Goal: Navigation & Orientation: Find specific page/section

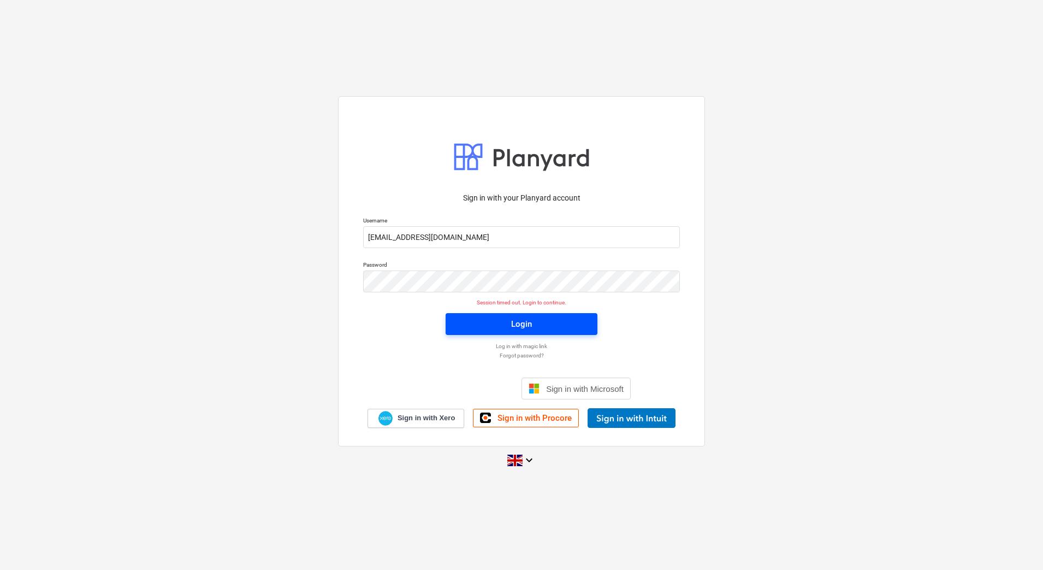
click at [473, 327] on span "Login" at bounding box center [522, 324] width 126 height 14
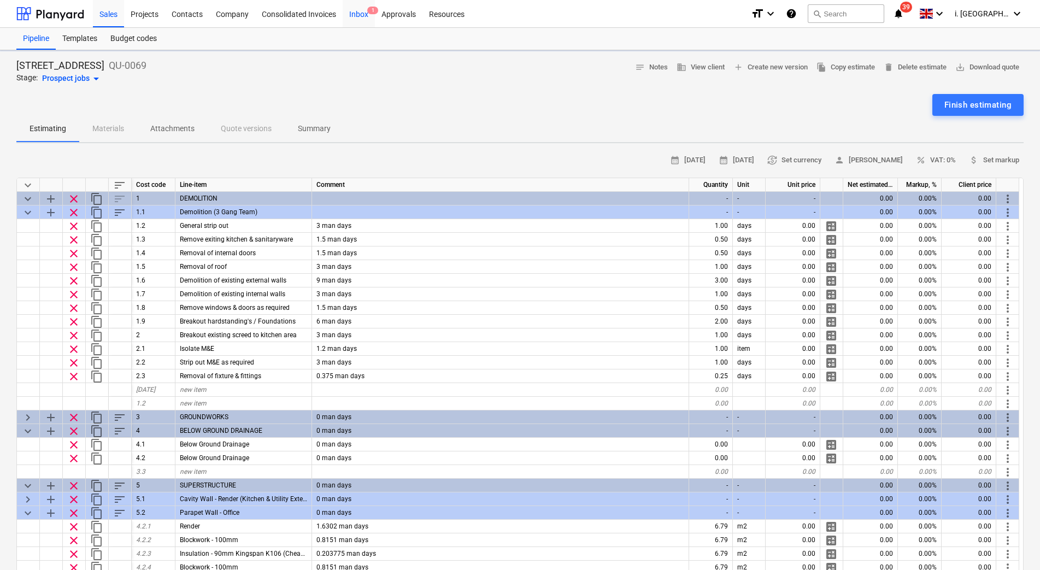
type textarea "x"
click at [154, 10] on div "Projects" at bounding box center [144, 13] width 41 height 28
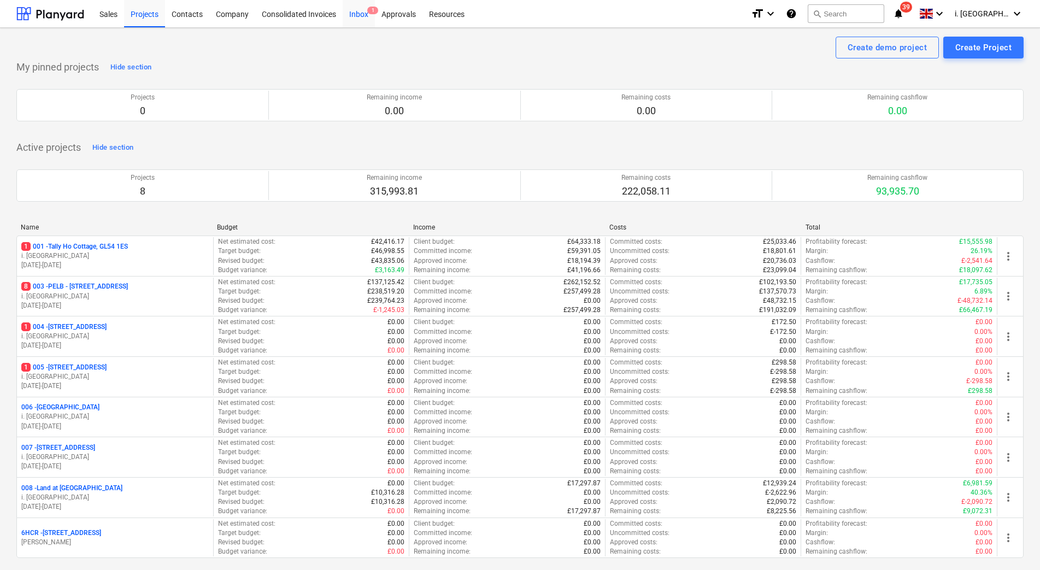
click at [362, 13] on div "Inbox 1" at bounding box center [359, 13] width 32 height 28
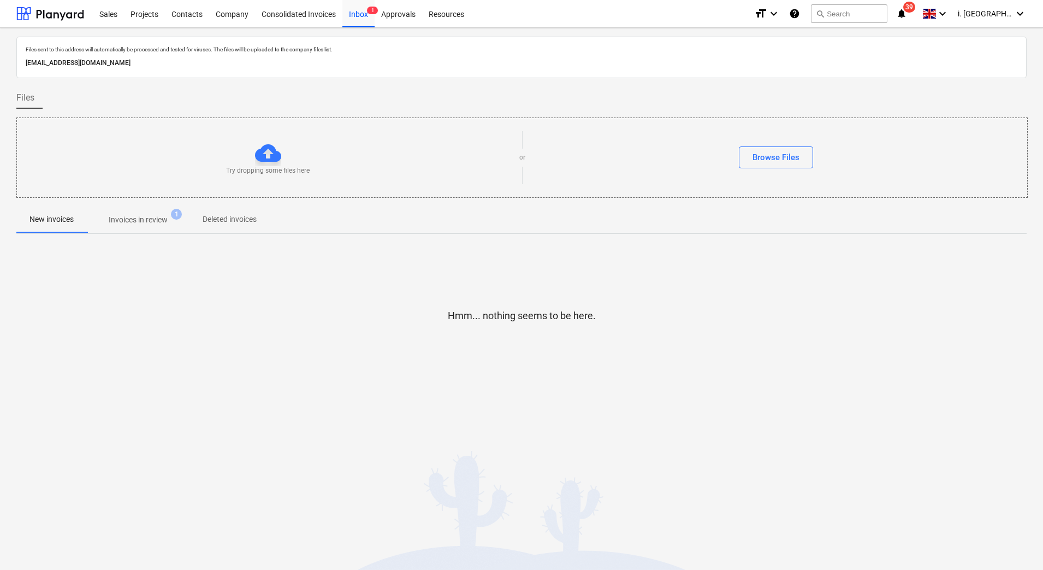
click at [146, 223] on p "Invoices in review" at bounding box center [138, 219] width 59 height 11
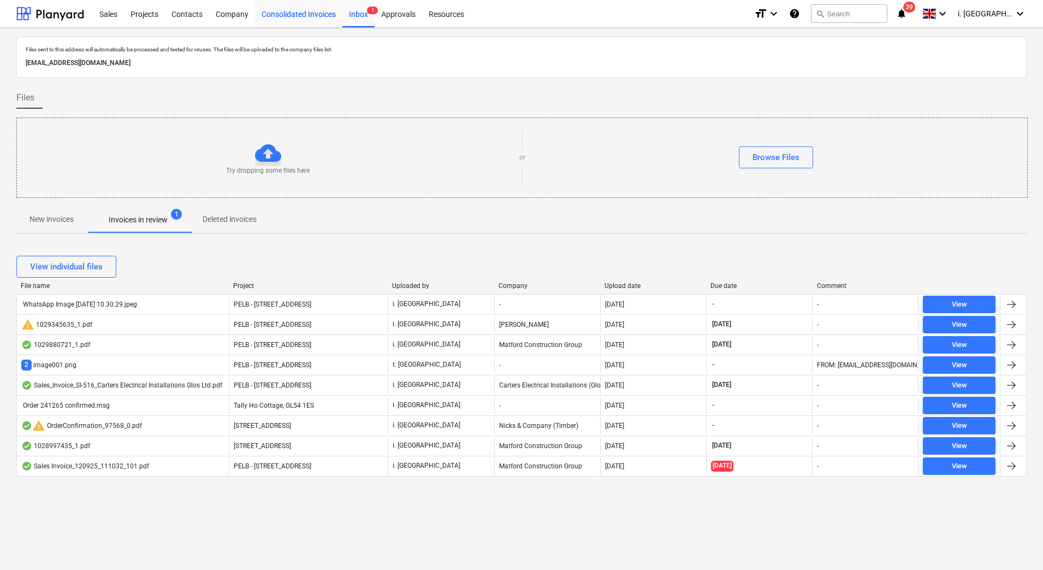
click at [291, 26] on div "Consolidated Invoices" at bounding box center [298, 13] width 87 height 28
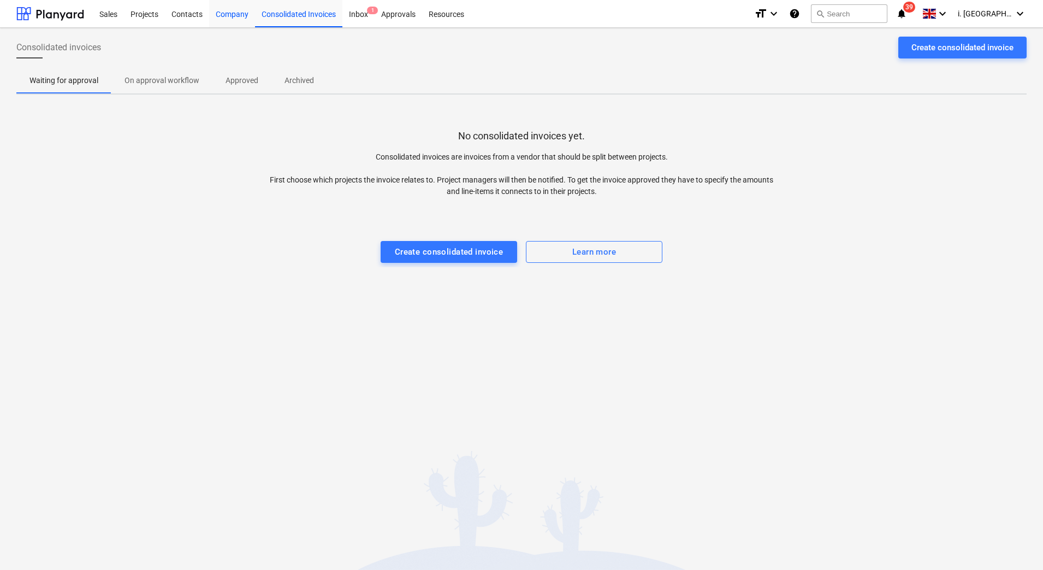
click at [225, 19] on div "Company" at bounding box center [232, 13] width 46 height 28
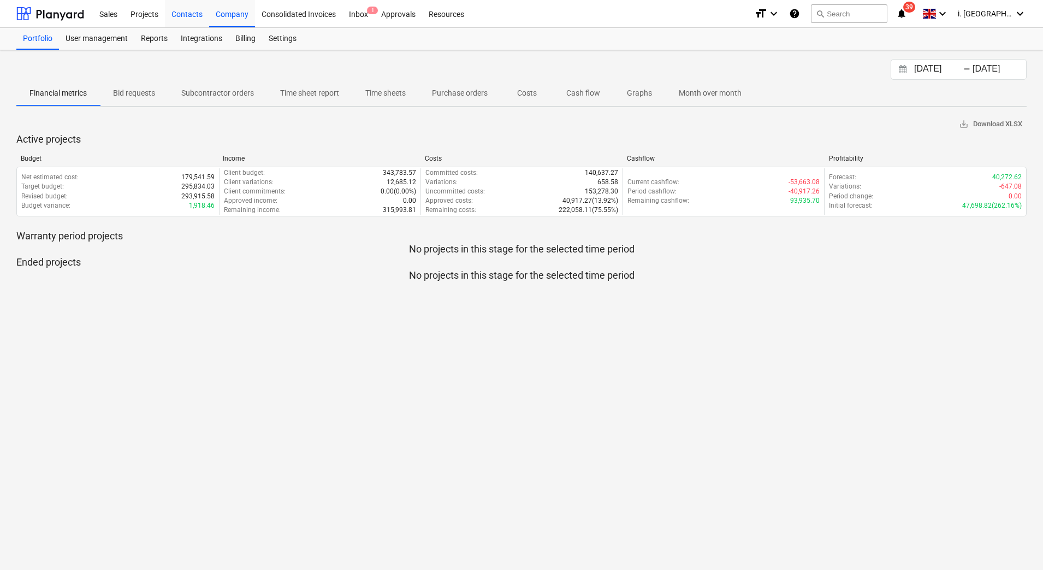
click at [192, 21] on div "Contacts" at bounding box center [187, 13] width 44 height 28
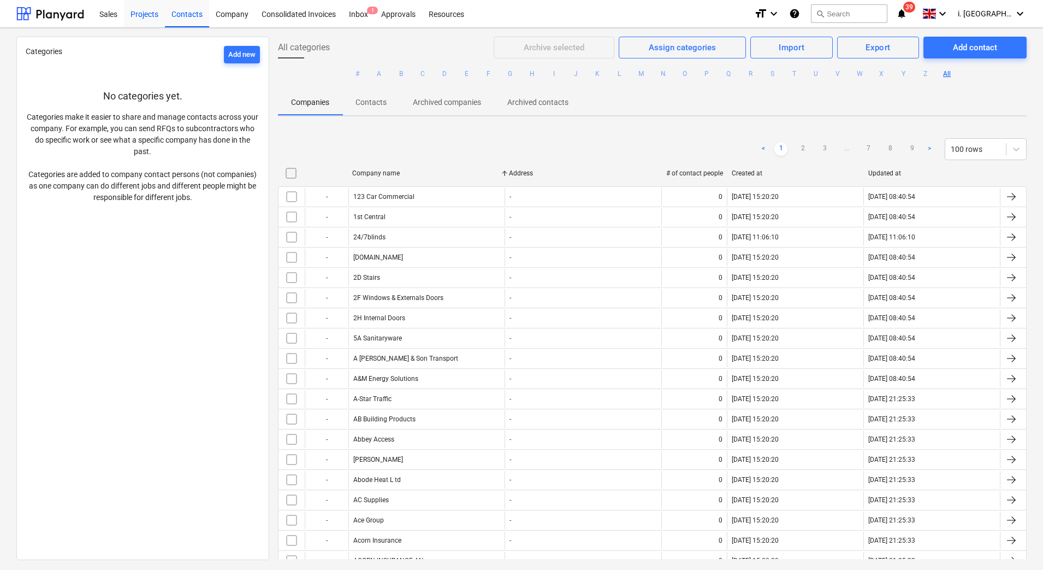
click at [154, 18] on div "Projects" at bounding box center [144, 13] width 41 height 28
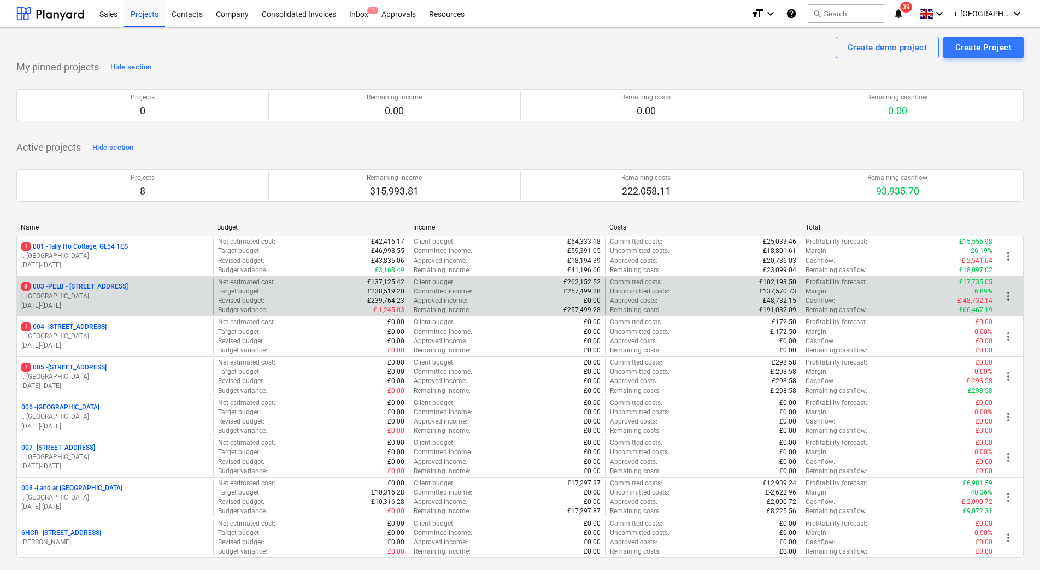
click at [128, 284] on p "8 003 - PELB - [GEOGRAPHIC_DATA], [GEOGRAPHIC_DATA], GL2 7NE" at bounding box center [74, 286] width 107 height 9
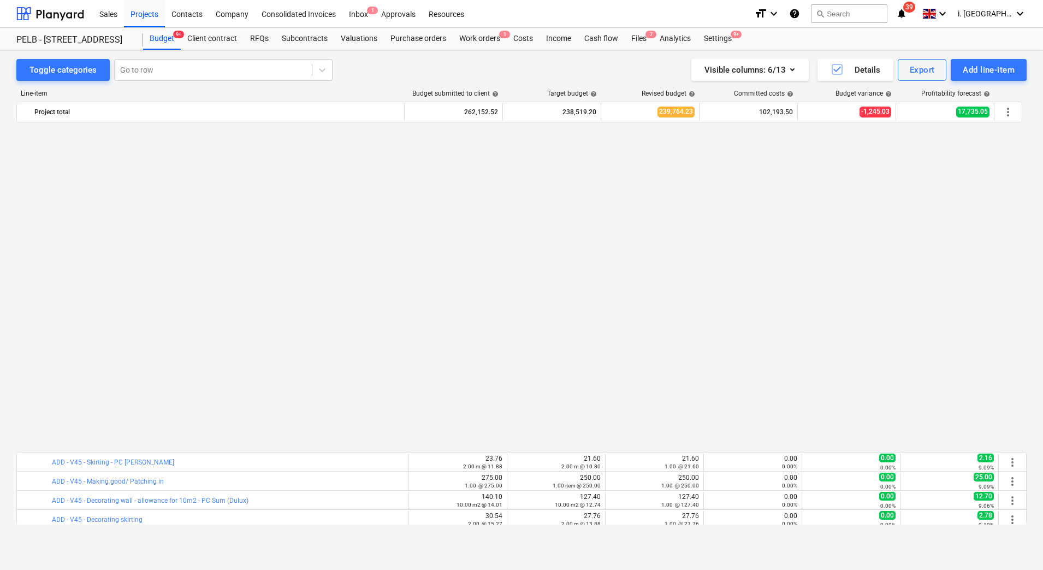
scroll to position [348, 0]
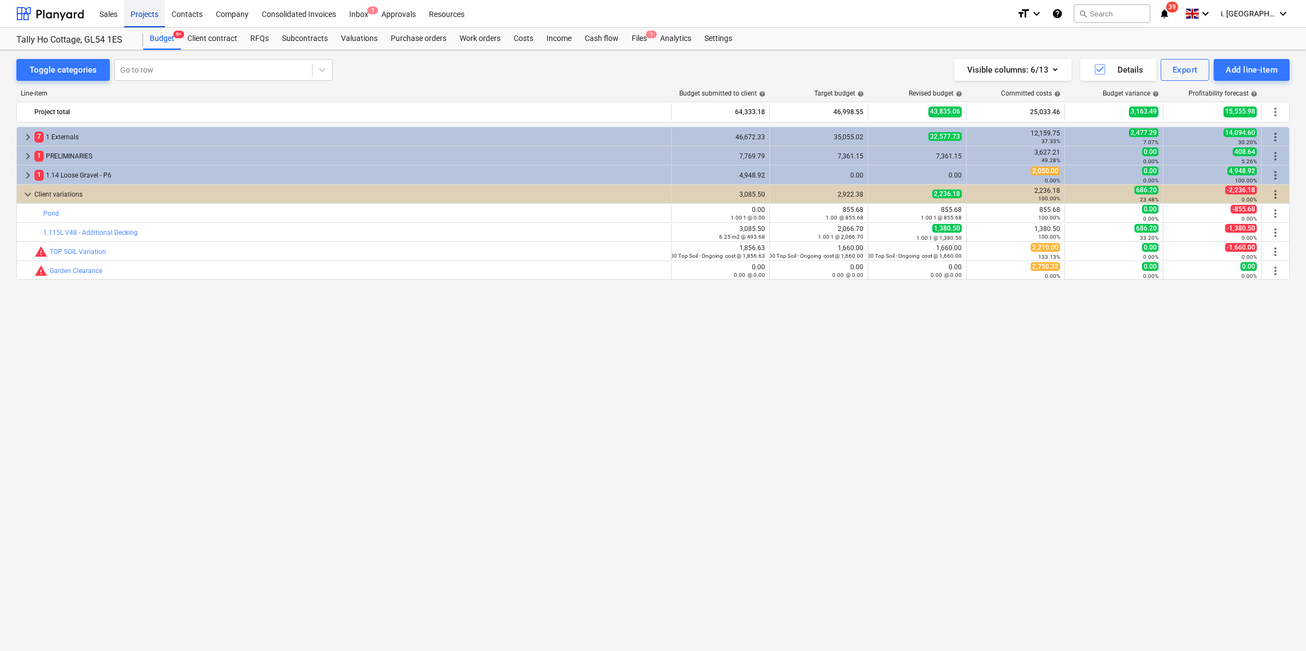
click at [131, 4] on div "Projects" at bounding box center [144, 13] width 41 height 28
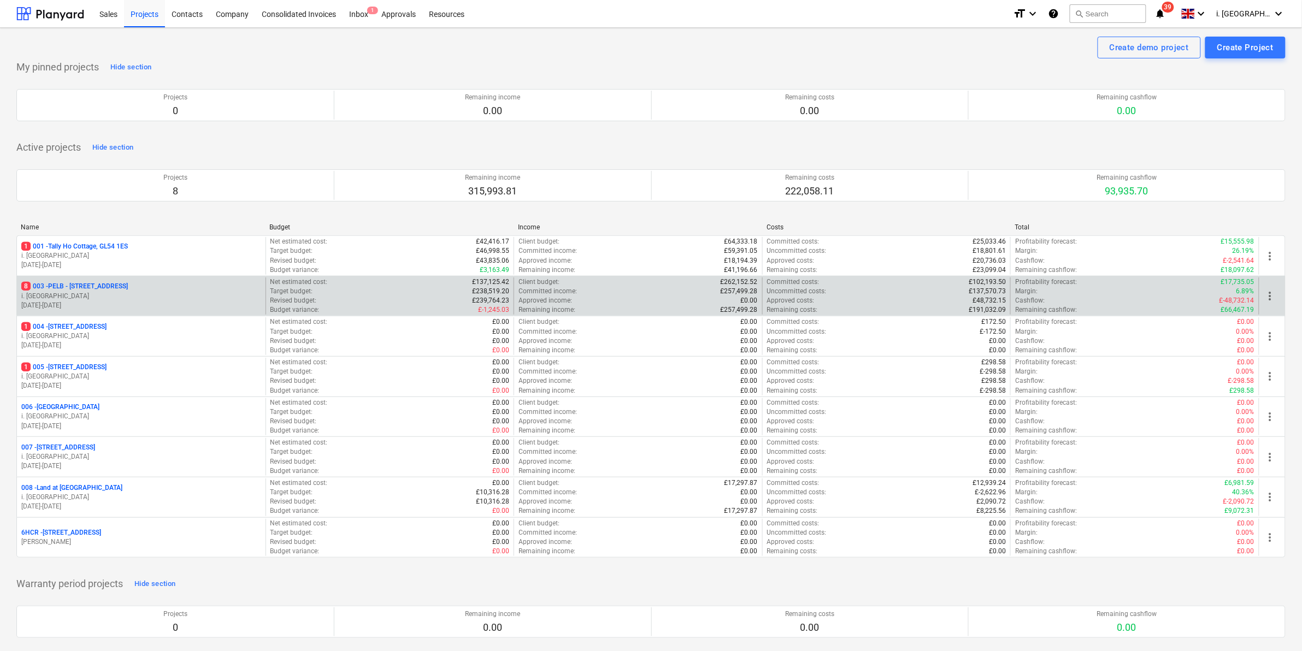
click at [112, 290] on p "8 003 - PELB - [GEOGRAPHIC_DATA], [GEOGRAPHIC_DATA], GL2 7NE" at bounding box center [74, 286] width 107 height 9
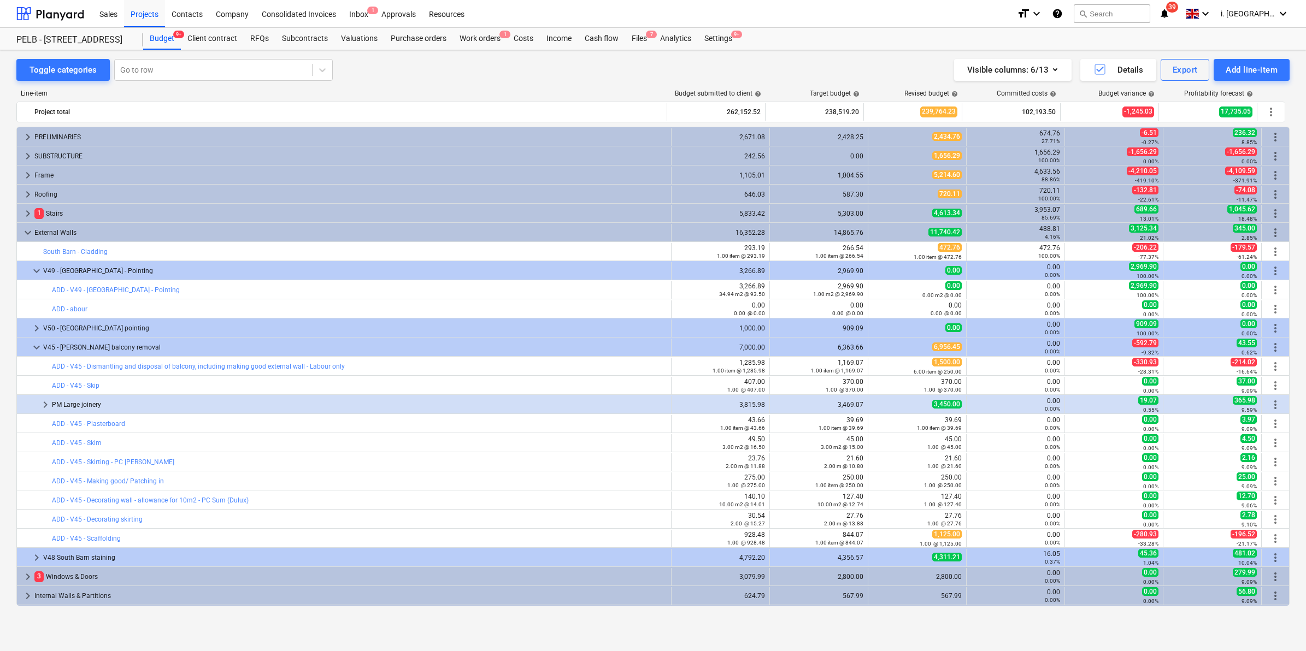
scroll to position [419, 0]
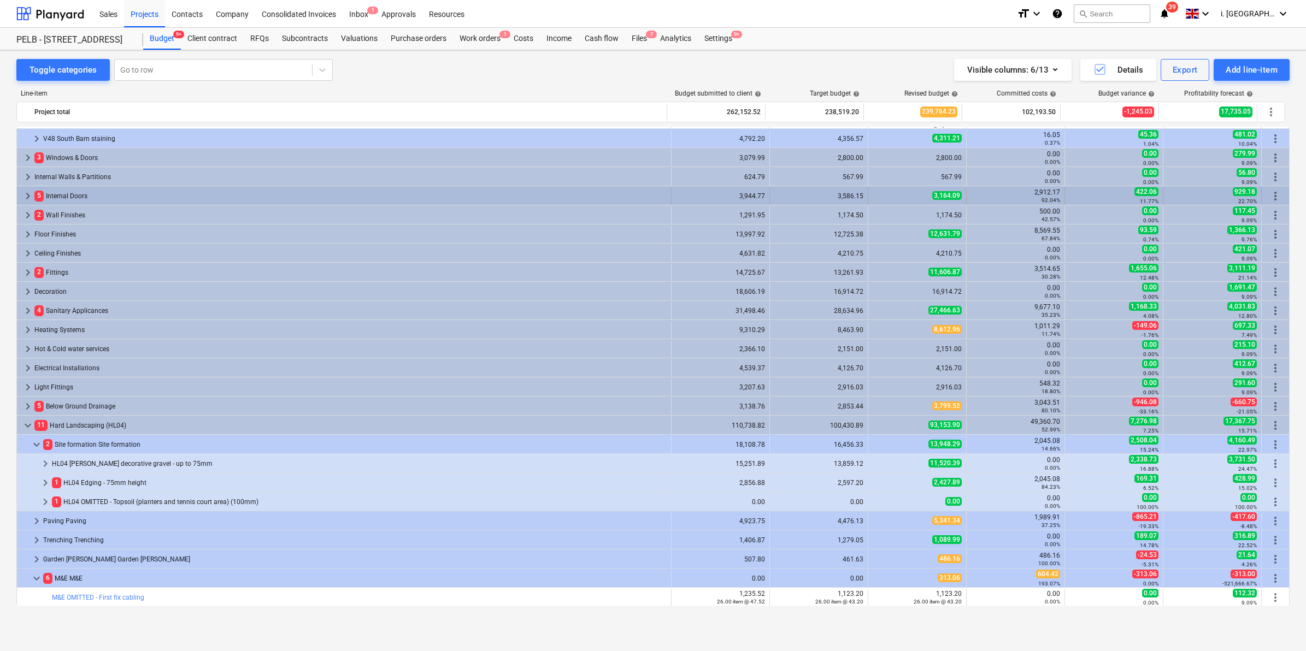
click at [23, 197] on span "keyboard_arrow_right" at bounding box center [27, 196] width 13 height 13
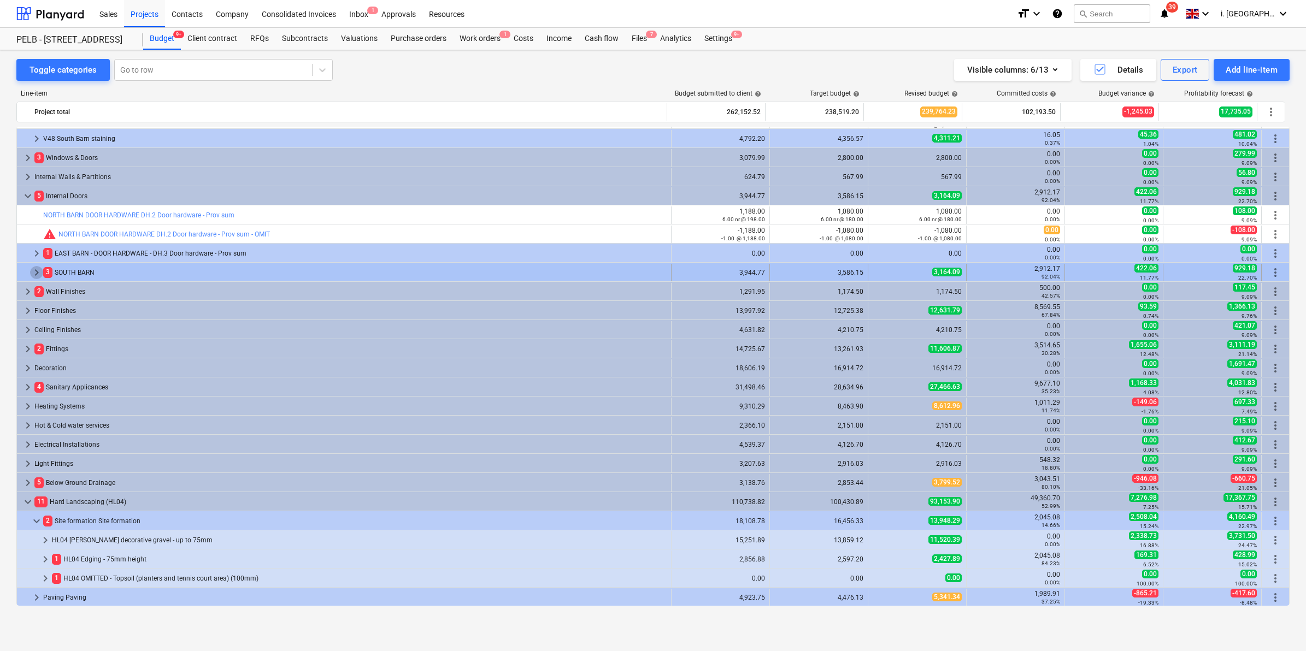
click at [33, 271] on span "keyboard_arrow_right" at bounding box center [36, 272] width 13 height 13
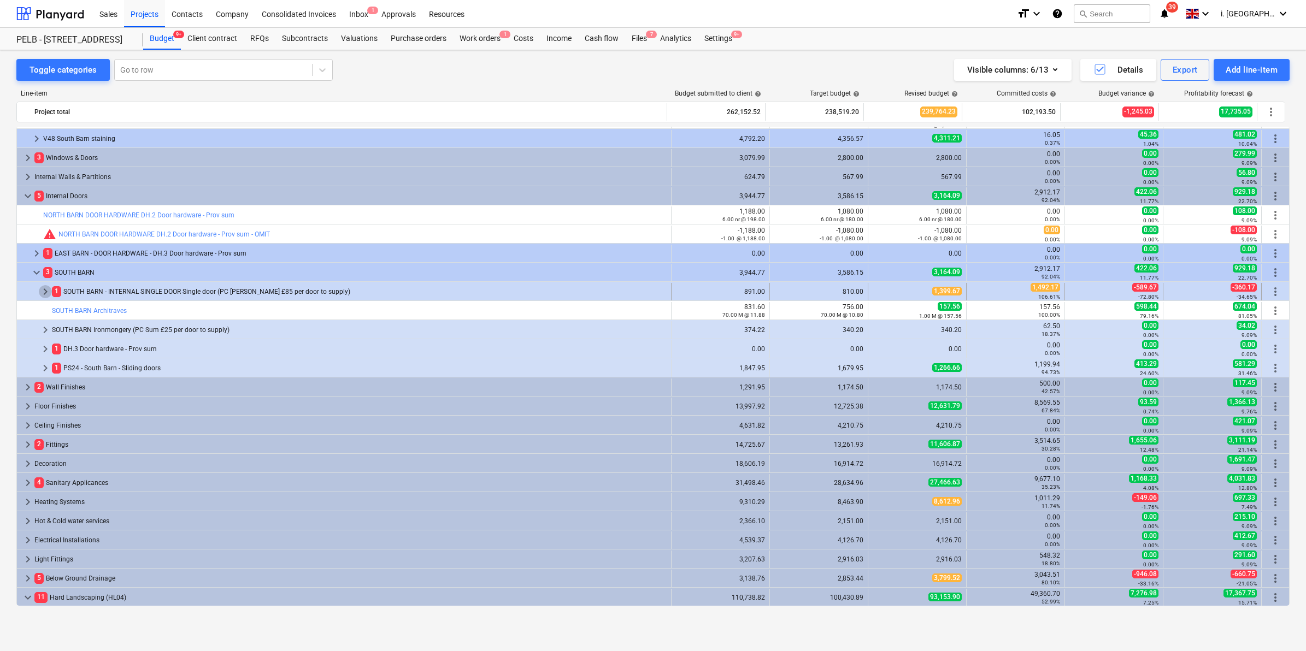
click at [46, 293] on span "keyboard_arrow_right" at bounding box center [45, 291] width 13 height 13
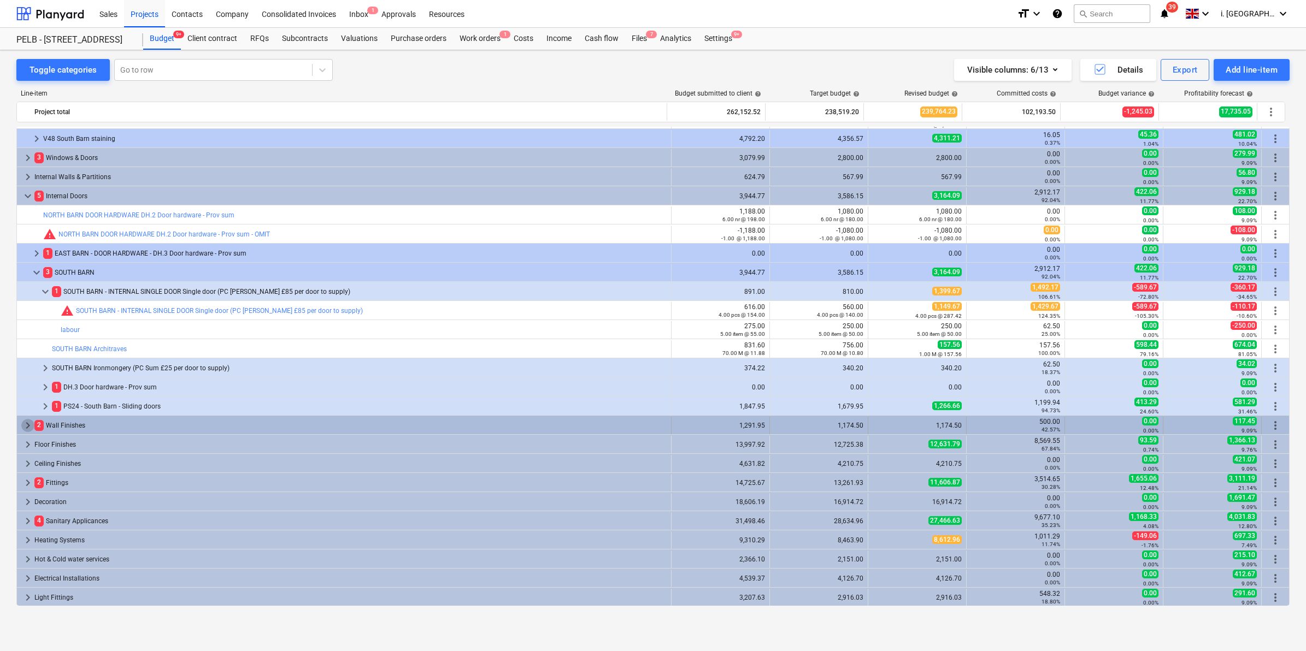
click at [26, 422] on span "keyboard_arrow_right" at bounding box center [27, 425] width 13 height 13
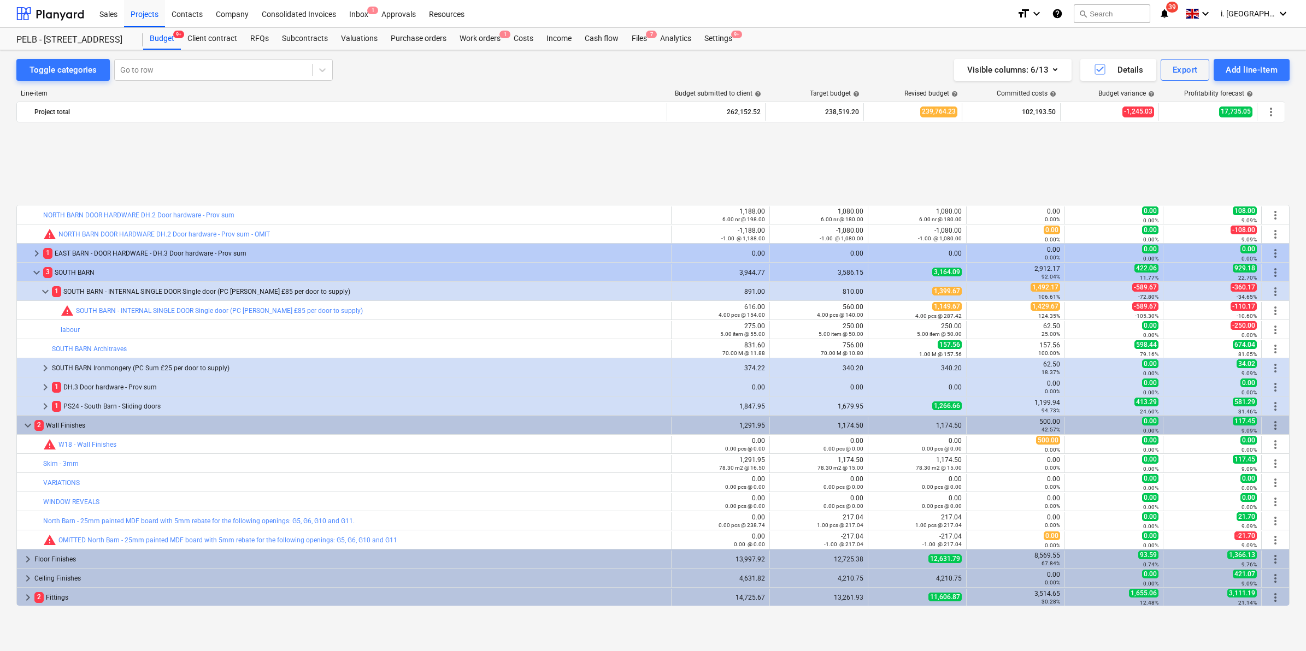
scroll to position [839, 0]
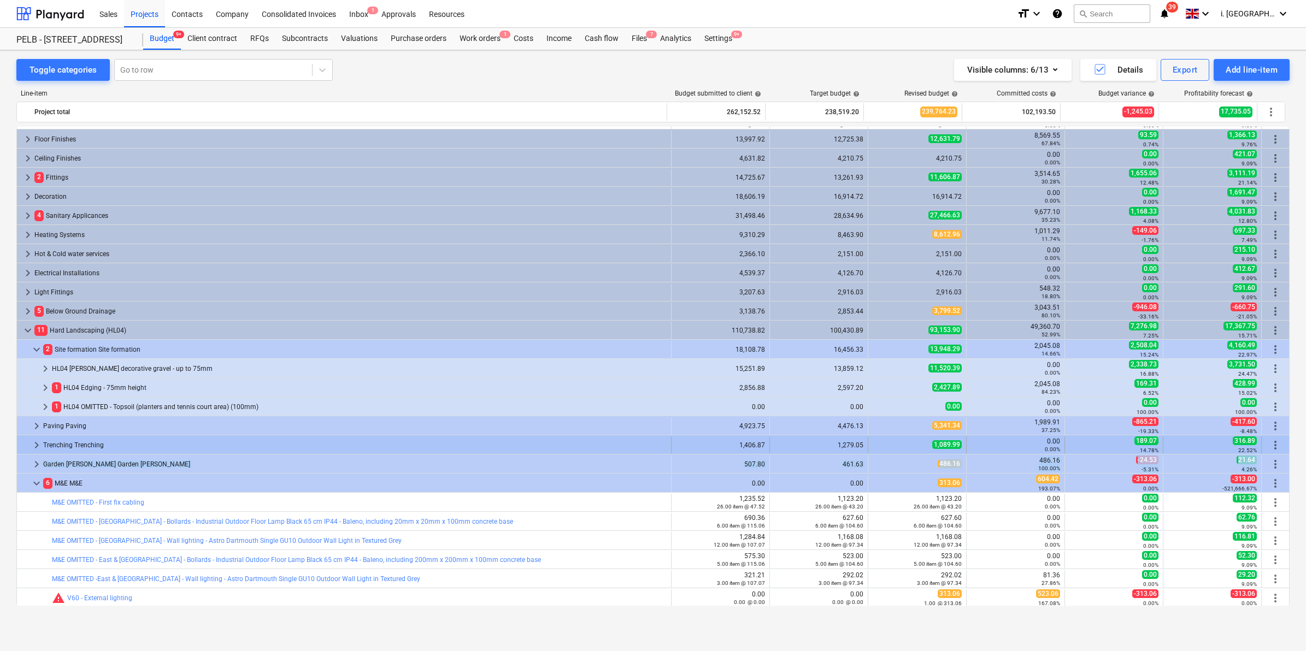
drag, startPoint x: 1284, startPoint y: 464, endPoint x: 1283, endPoint y: 446, distance: 18.6
click at [1283, 446] on div "keyboard_arrow_right 3 Windows & Doors 3,079.99 2,800.00 2,800.00 0.00 0.00% 0.…" at bounding box center [652, 81] width 1273 height 1587
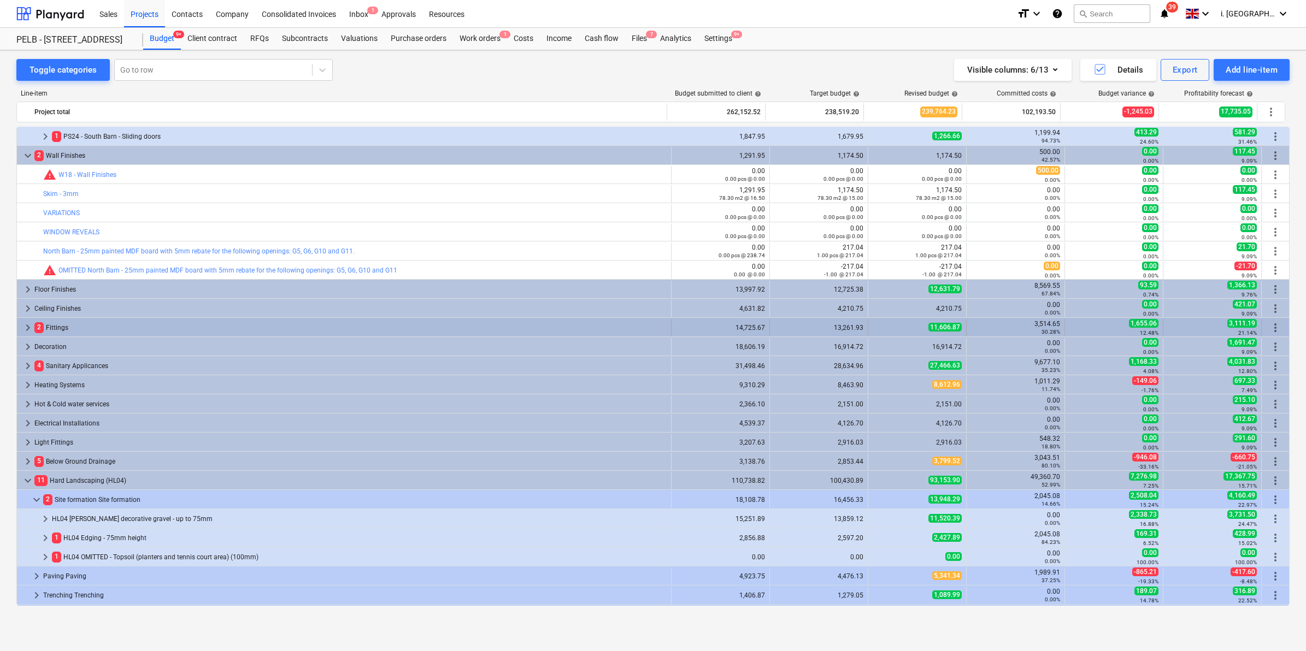
scroll to position [689, 0]
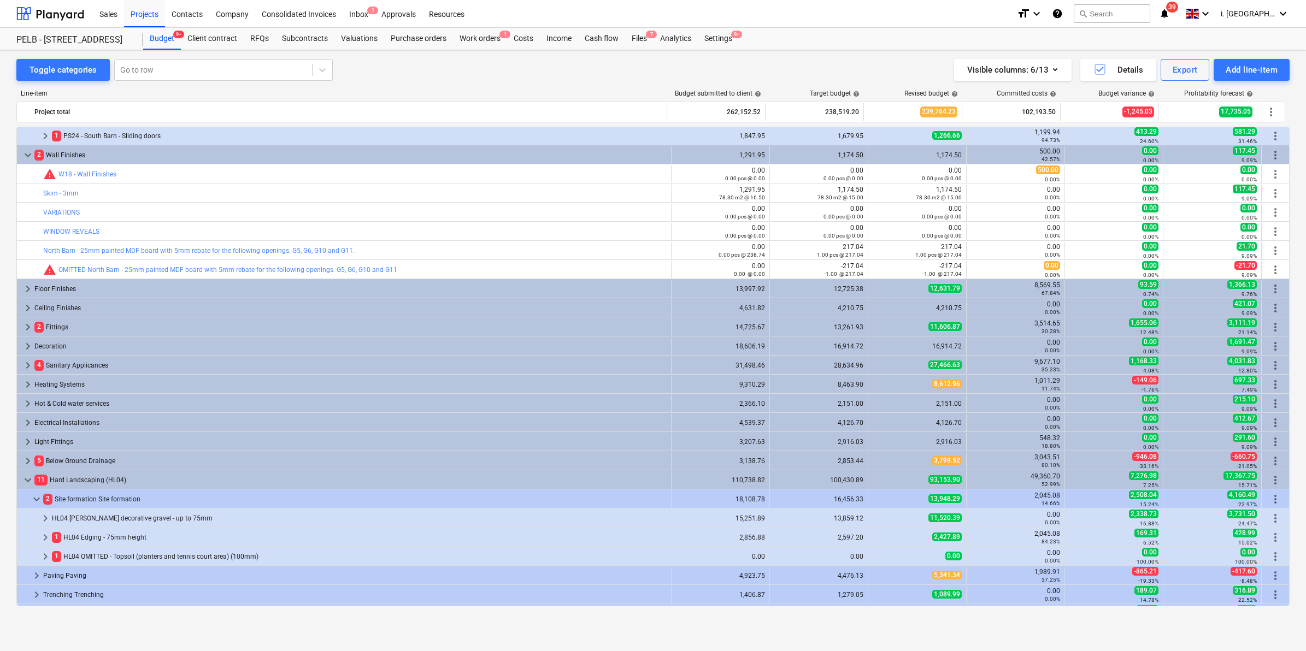
click at [9, 256] on div "Toggle categories Go to row Visible columns : 6/13 Details Export Add line-item…" at bounding box center [653, 338] width 1306 height 577
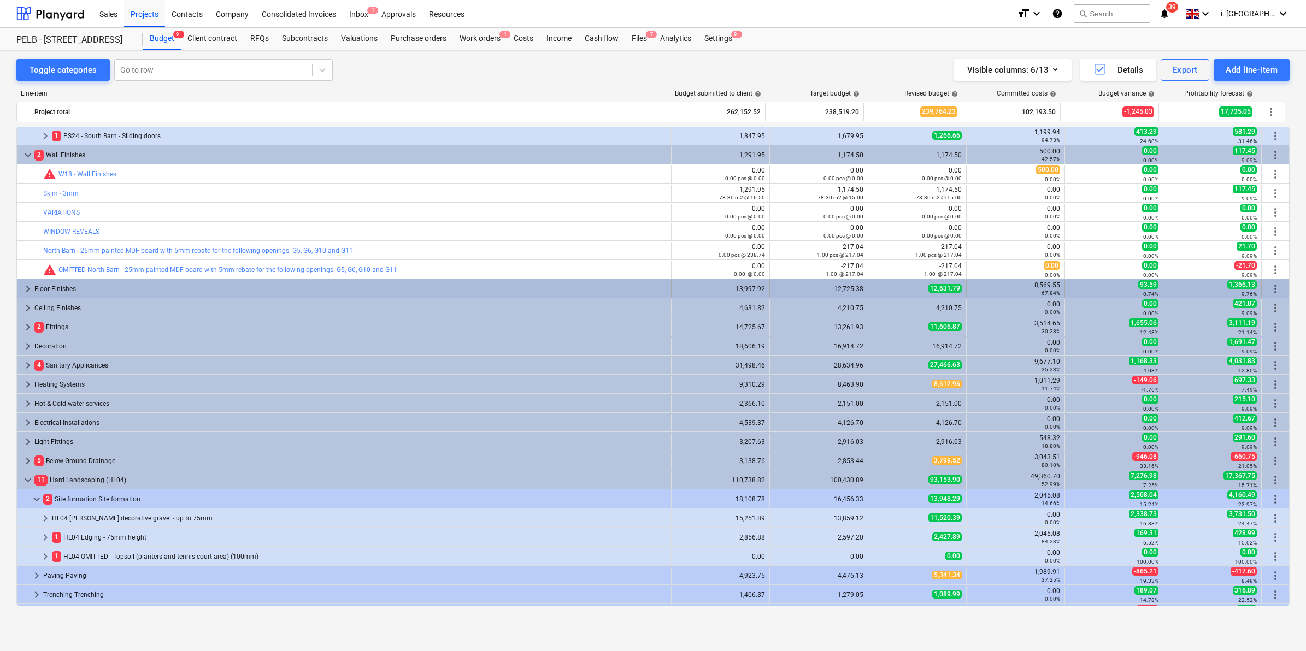
click at [23, 287] on span "keyboard_arrow_right" at bounding box center [27, 288] width 13 height 13
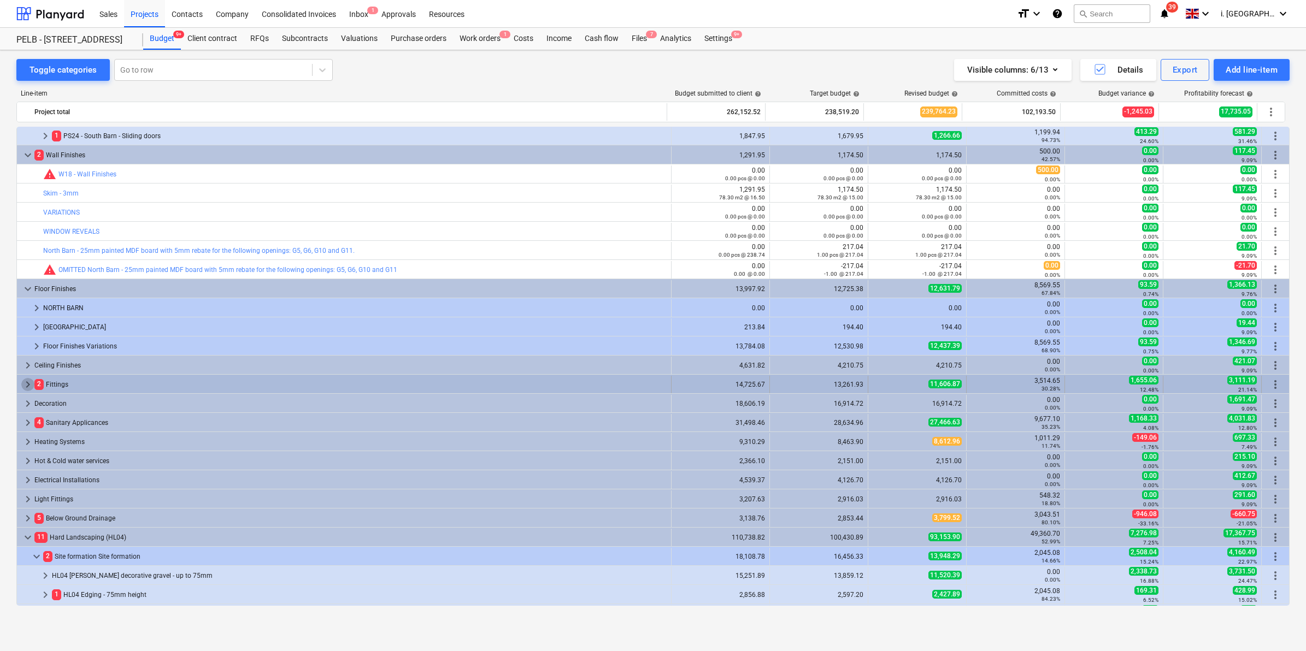
click at [21, 381] on span "keyboard_arrow_right" at bounding box center [27, 384] width 13 height 13
